Goal: Task Accomplishment & Management: Complete application form

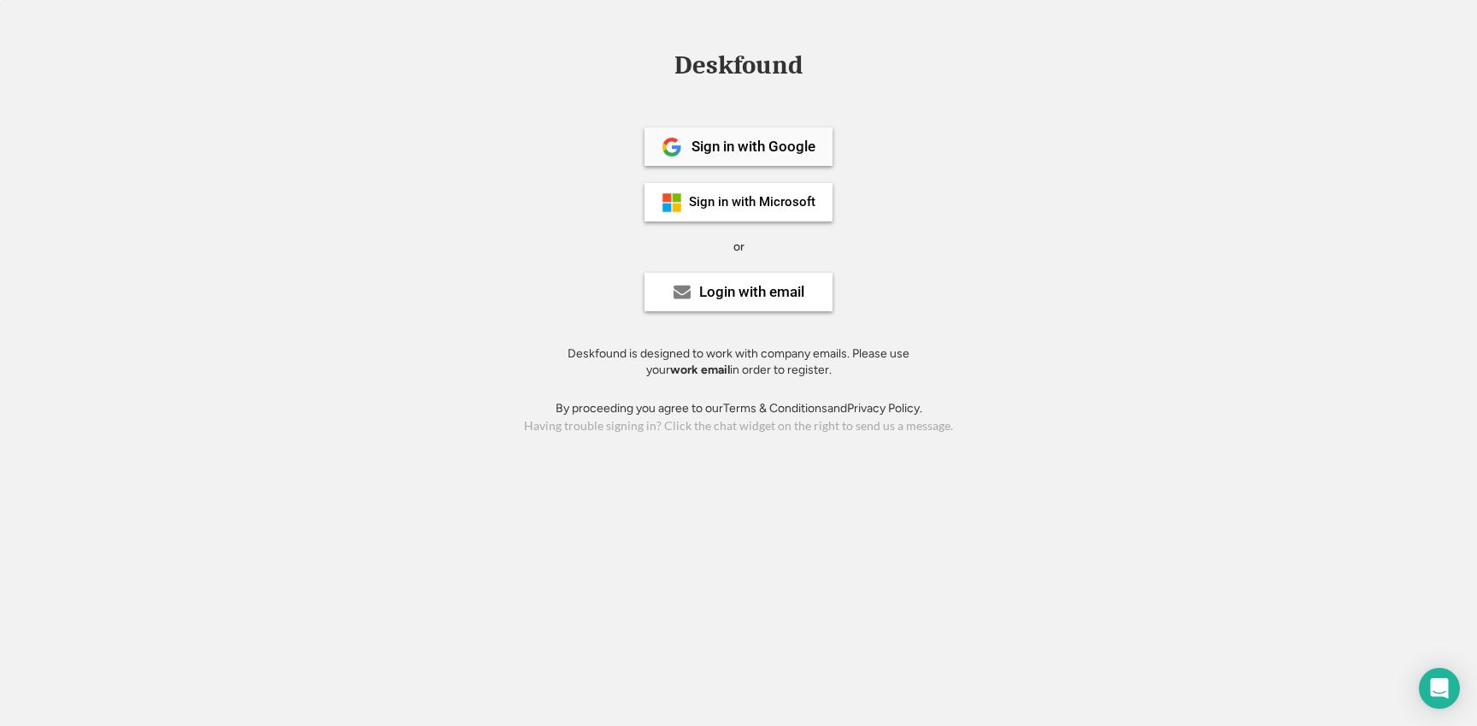
click at [796, 147] on div "Sign in with Google" at bounding box center [754, 146] width 124 height 15
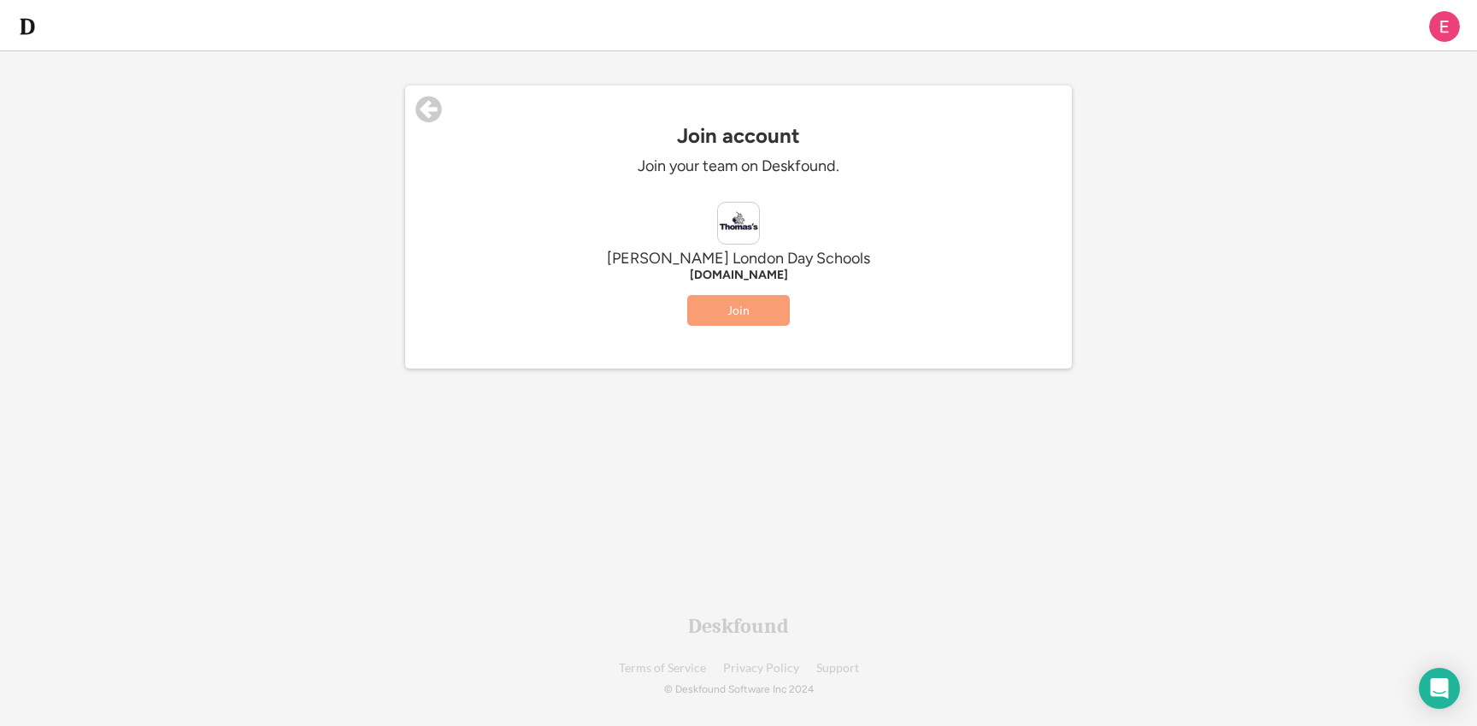
click at [762, 309] on button "Join" at bounding box center [738, 310] width 103 height 31
